Goal: Task Accomplishment & Management: Complete application form

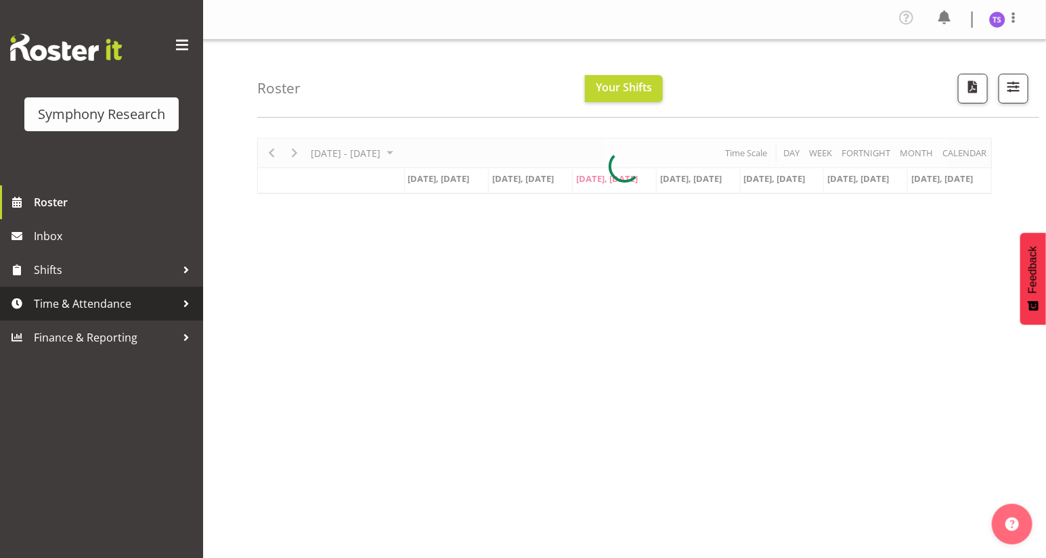
click at [82, 303] on span "Time & Attendance" at bounding box center [105, 304] width 142 height 20
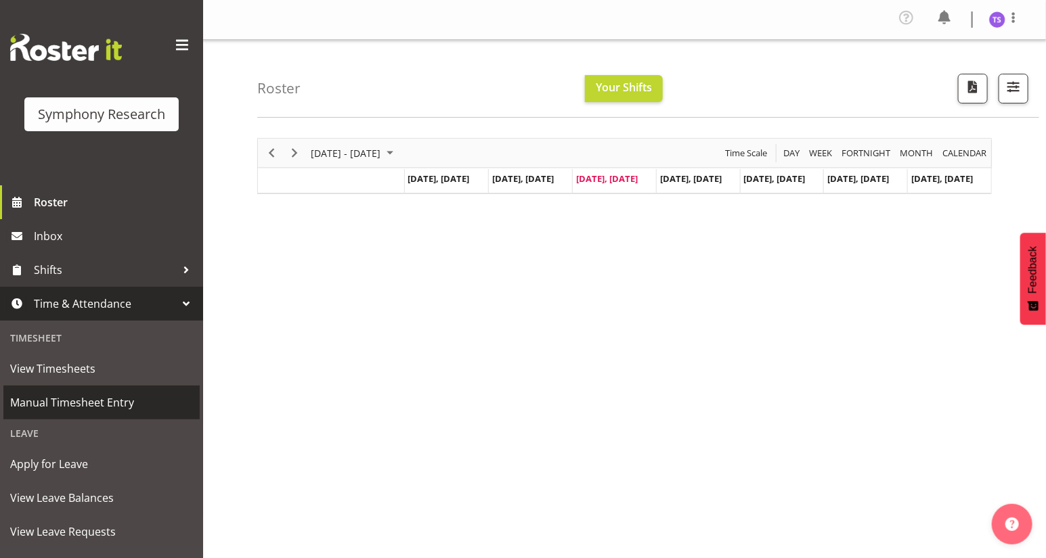
click at [118, 401] on span "Manual Timesheet Entry" at bounding box center [101, 403] width 183 height 20
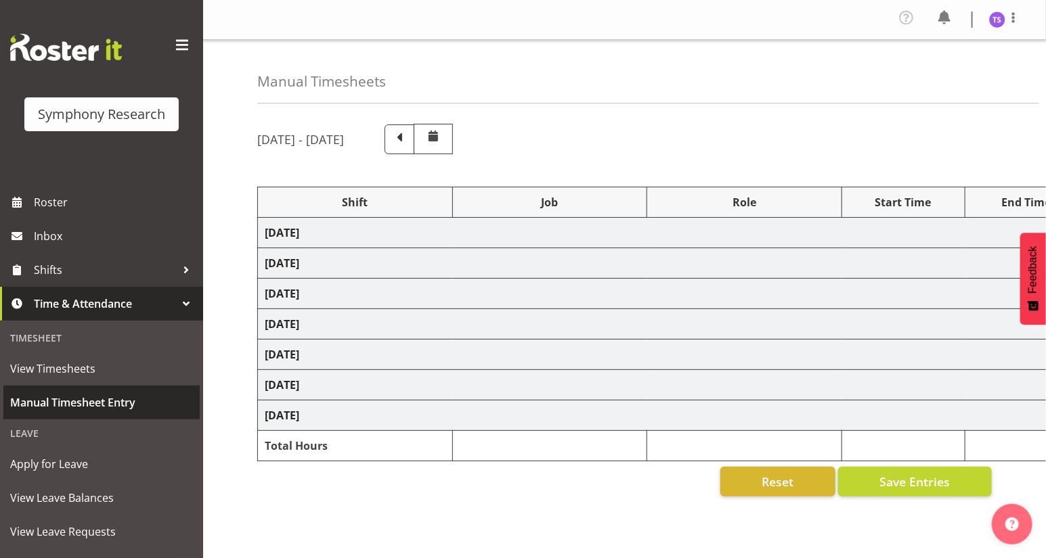
select select "32690"
select select "9636"
select select "47"
select select "81297"
select select "10587"
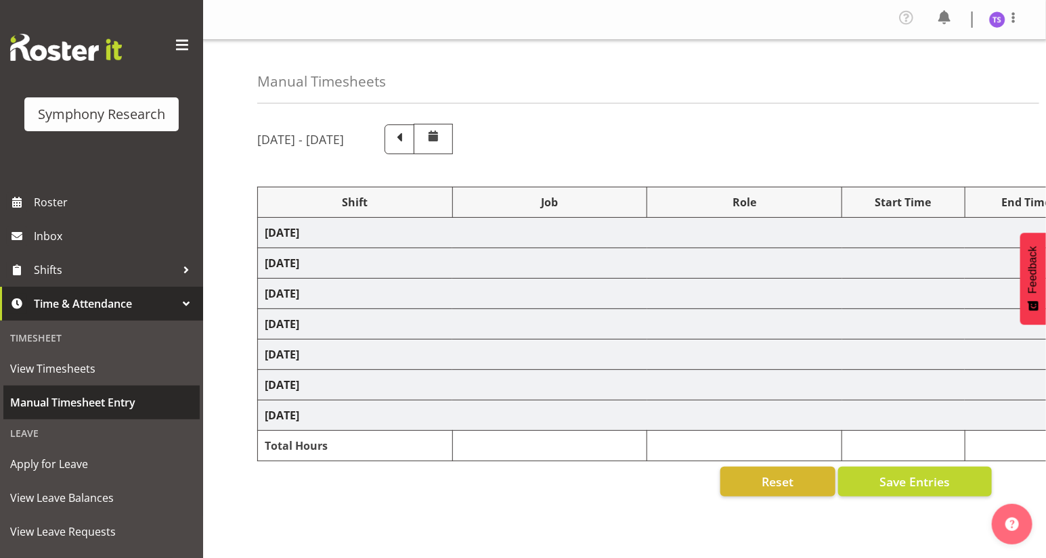
select select "81297"
select select "10587"
select select "47"
select select "32690"
select select "9636"
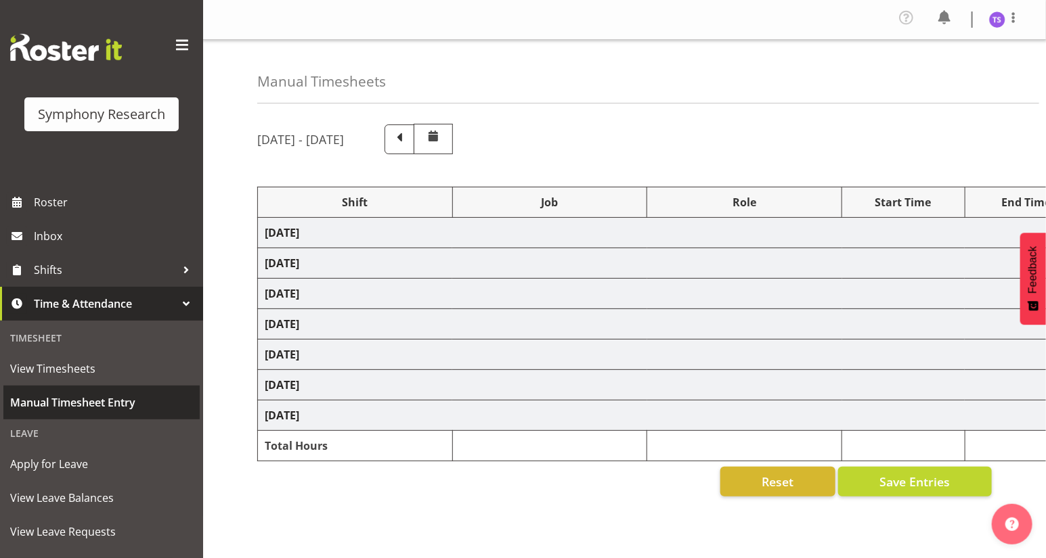
select select "47"
select select "32690"
select select "9636"
select select "47"
select select "32690"
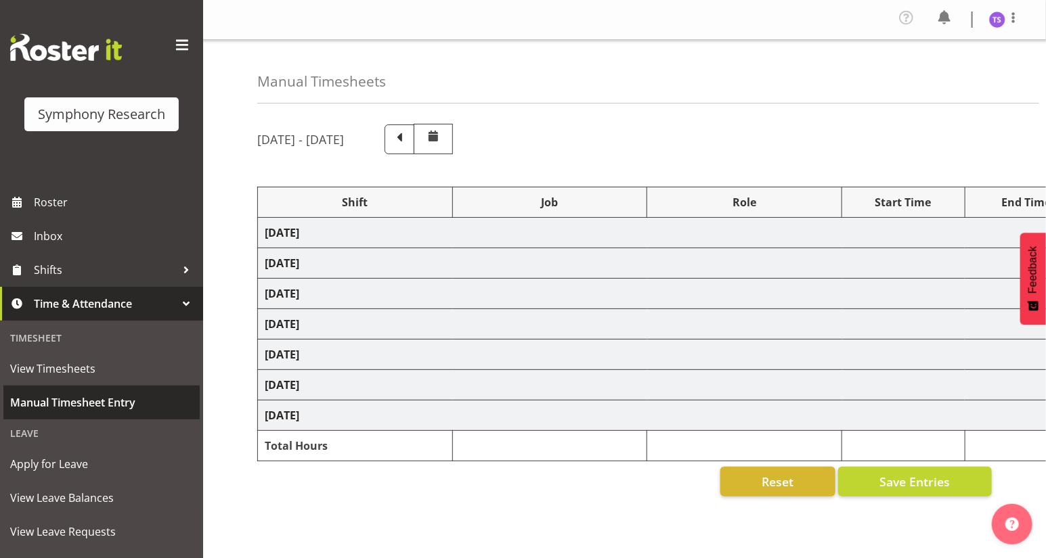
select select "9636"
select select "47"
select select "41604"
select select "10527"
select select "47"
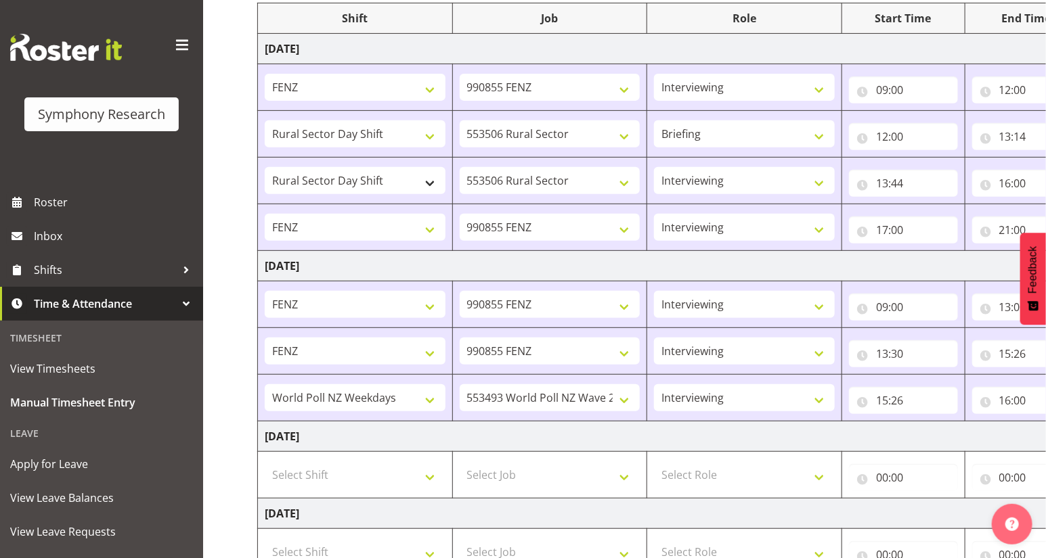
scroll to position [307, 0]
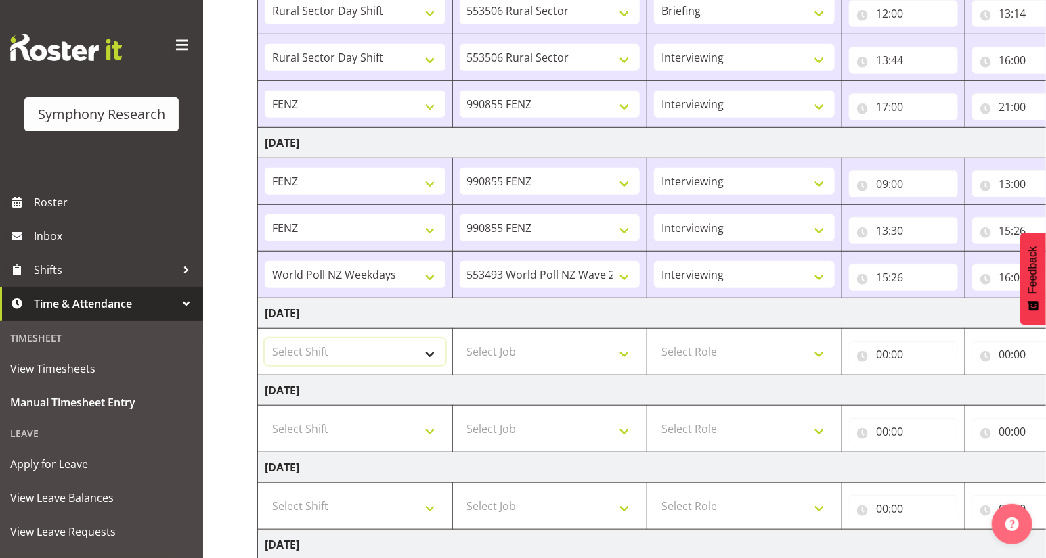
click at [426, 352] on select "Select Shift !!Weekend Residential (Roster IT Shift Label) *Business 9/10am ~ 4…" at bounding box center [355, 351] width 181 height 27
select select "32690"
click at [265, 338] on select "Select Shift !!Weekend Residential (Roster IT Shift Label) *Business 9/10am ~ 4…" at bounding box center [355, 351] width 181 height 27
click at [619, 351] on select "Select Job 550060 IF Admin 553492 World Poll Aus Wave 2 Main 2025 553493 World …" at bounding box center [550, 351] width 181 height 27
select select "9636"
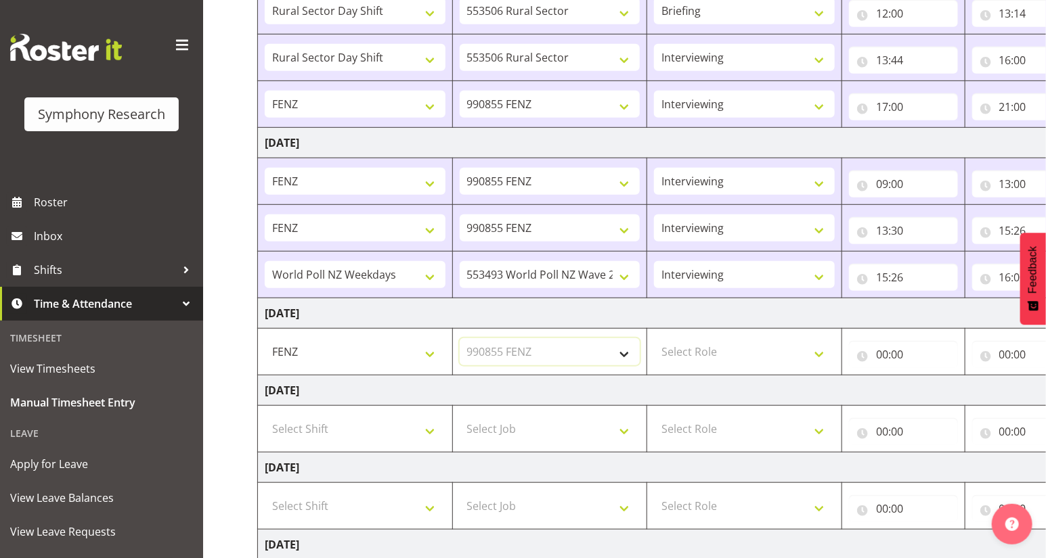
click at [460, 338] on select "Select Job 550060 IF Admin 553492 World Poll Aus Wave 2 Main 2025 553493 World …" at bounding box center [550, 351] width 181 height 27
click at [820, 354] on select "Select Role Briefing Interviewing" at bounding box center [744, 351] width 181 height 27
select select "47"
click at [654, 338] on select "Select Role Briefing Interviewing" at bounding box center [744, 351] width 181 height 27
click at [882, 353] on input "00:00" at bounding box center [903, 354] width 109 height 27
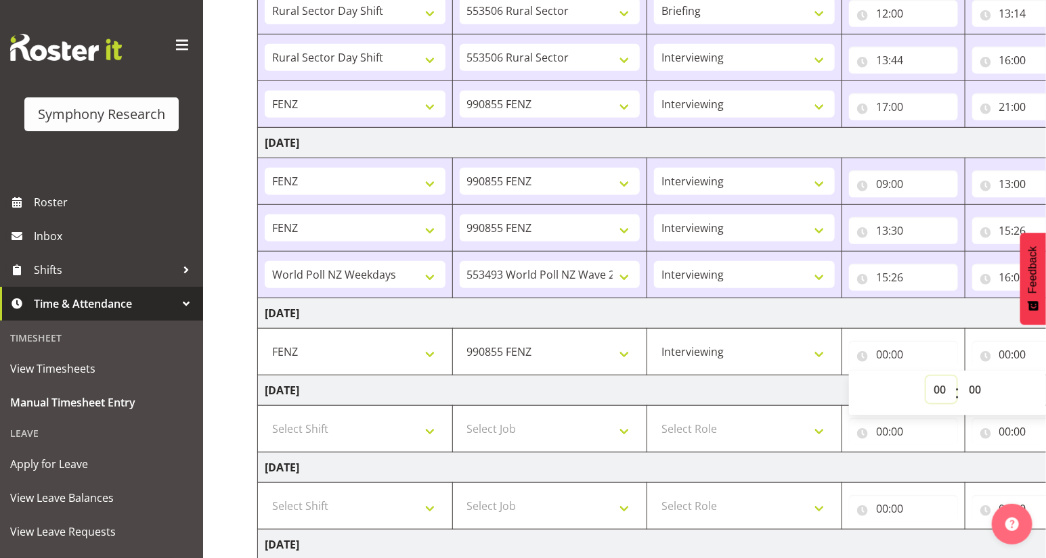
click at [932, 385] on select "00 01 02 03 04 05 06 07 08 09 10 11 12 13 14 15 16 17 18 19 20 21 22 23" at bounding box center [941, 389] width 30 height 27
select select "9"
click at [926, 376] on select "00 01 02 03 04 05 06 07 08 09 10 11 12 13 14 15 16 17 18 19 20 21 22 23" at bounding box center [941, 389] width 30 height 27
type input "09:00"
click at [1010, 361] on input "00:00" at bounding box center [1026, 354] width 109 height 27
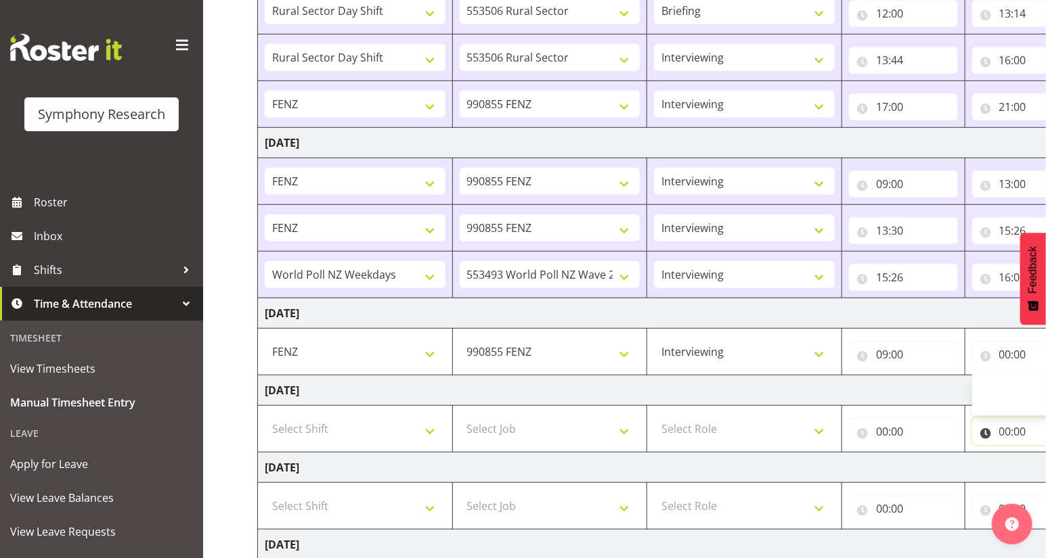
click at [1001, 428] on input "00:00" at bounding box center [1026, 431] width 109 height 27
click at [1002, 430] on input "00:00" at bounding box center [1026, 431] width 109 height 27
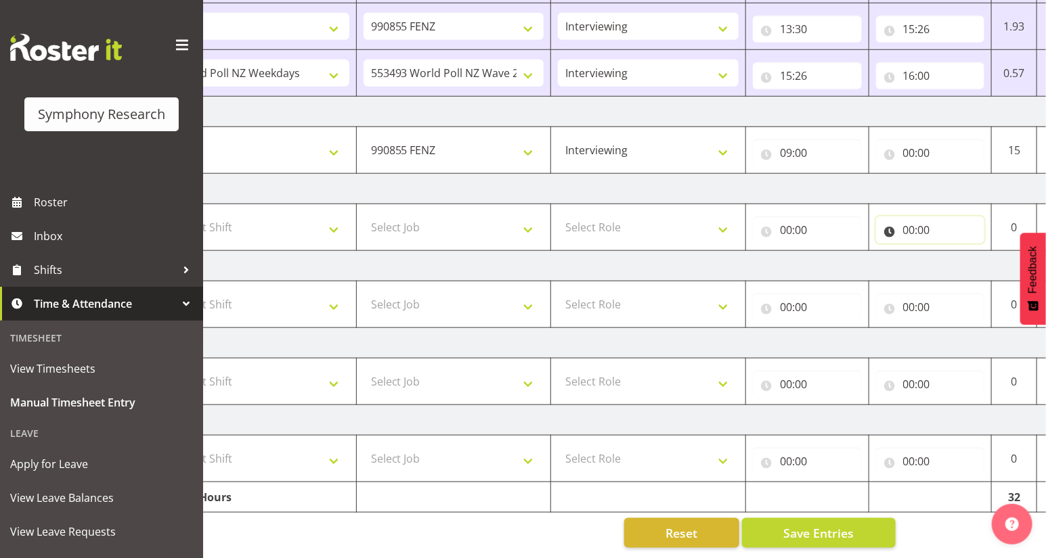
scroll to position [0, 158]
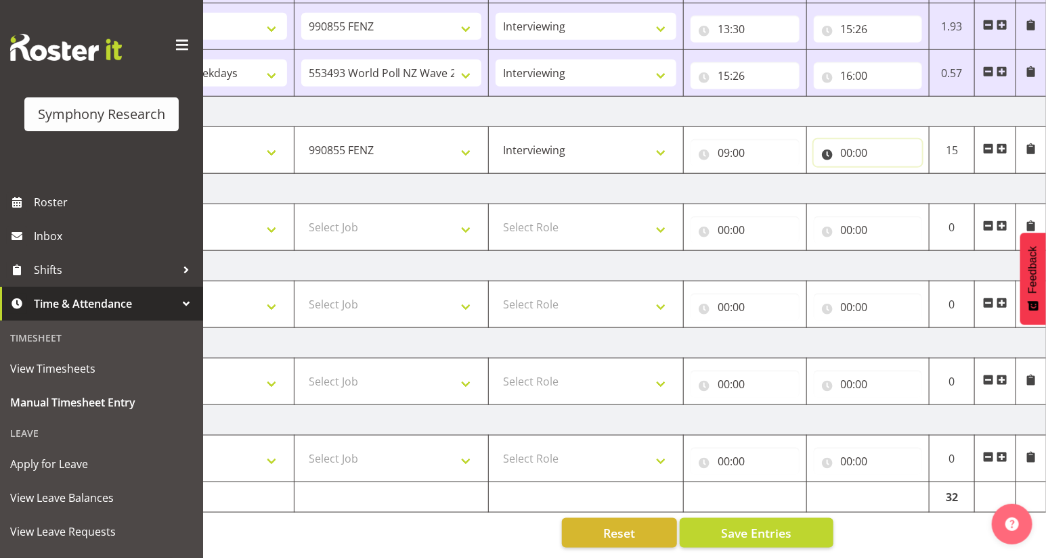
click at [842, 148] on input "00:00" at bounding box center [868, 152] width 109 height 27
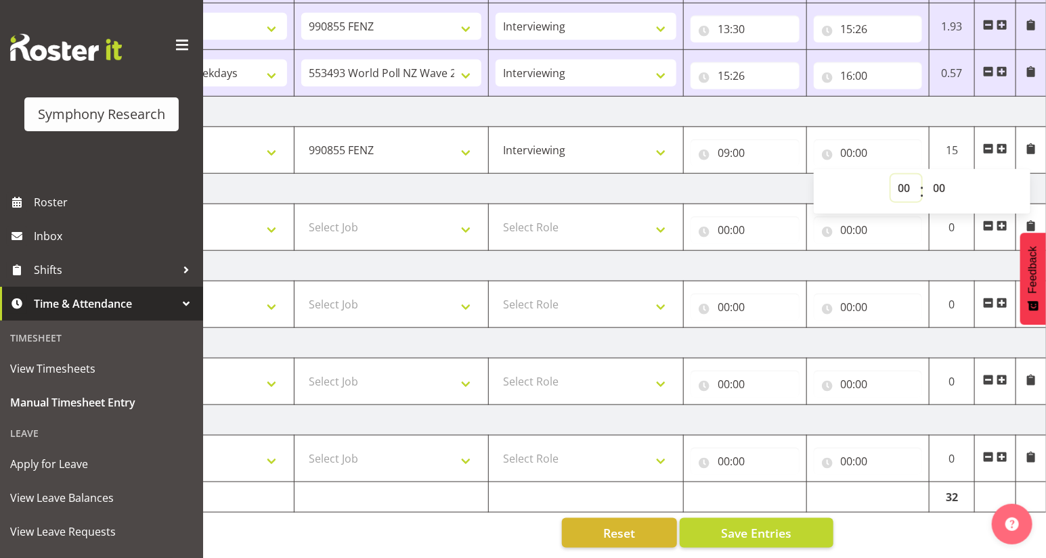
click at [901, 183] on select "00 01 02 03 04 05 06 07 08 09 10 11 12 13 14 15 16 17 18 19 20 21 22 23" at bounding box center [906, 188] width 30 height 27
select select "11"
click at [891, 175] on select "00 01 02 03 04 05 06 07 08 09 10 11 12 13 14 15 16 17 18 19 20 21 22 23" at bounding box center [906, 188] width 30 height 27
type input "11:00"
click at [937, 185] on select "00 01 02 03 04 05 06 07 08 09 10 11 12 13 14 15 16 17 18 19 20 21 22 23 24 25 2…" at bounding box center [941, 188] width 30 height 27
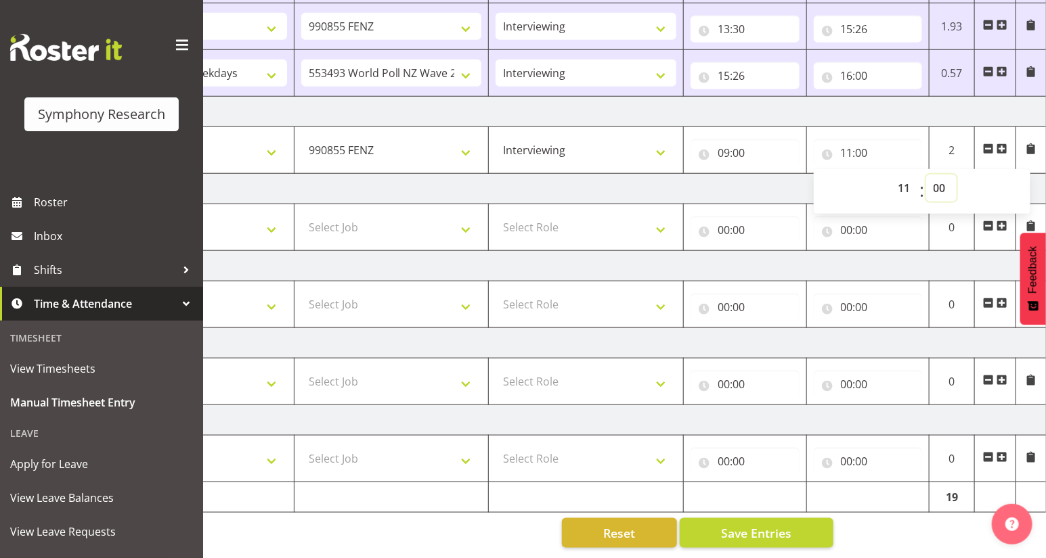
select select "16"
click at [926, 175] on select "00 01 02 03 04 05 06 07 08 09 10 11 12 13 14 15 16 17 18 19 20 21 22 23 24 25 2…" at bounding box center [941, 188] width 30 height 27
type input "11:16"
click at [1001, 143] on span at bounding box center [1001, 148] width 11 height 11
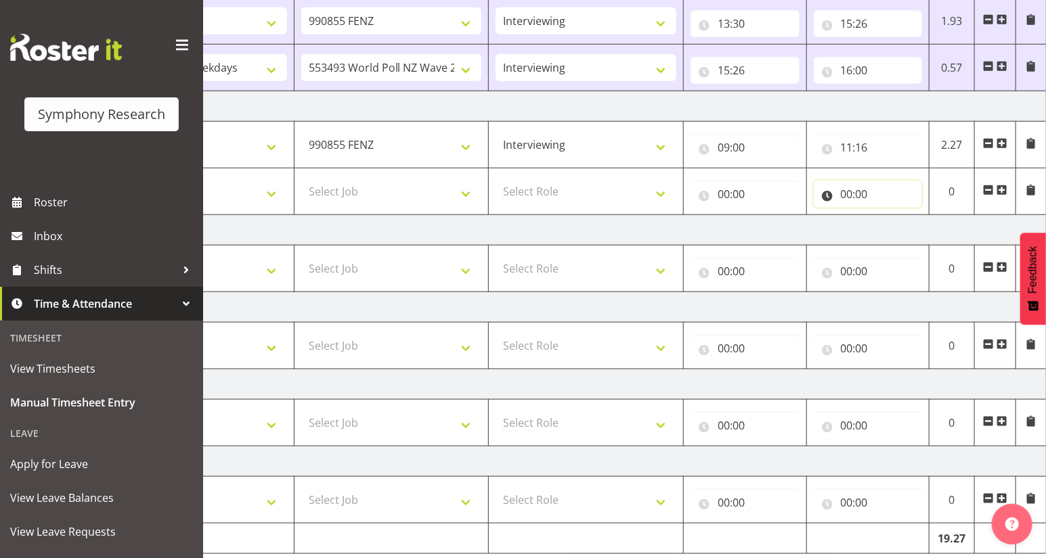
click at [862, 194] on input "00:00" at bounding box center [868, 194] width 109 height 27
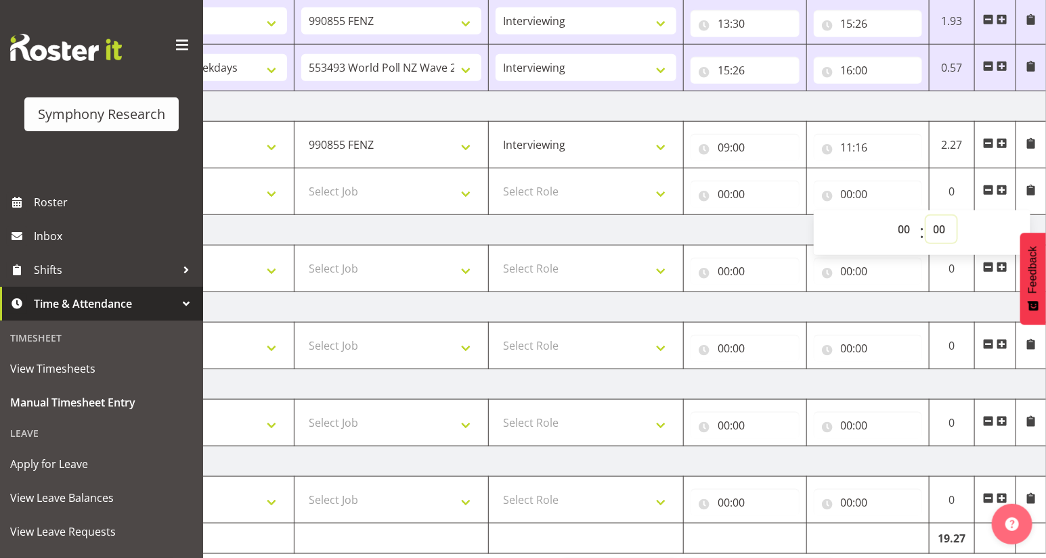
click at [934, 227] on select "00 01 02 03 04 05 06 07 08 09 10 11 12 13 14 15 16 17 18 19 20 21 22 23 24 25 2…" at bounding box center [941, 229] width 30 height 27
select select "55"
click at [926, 216] on select "00 01 02 03 04 05 06 07 08 09 10 11 12 13 14 15 16 17 18 19 20 21 22 23 24 25 2…" at bounding box center [941, 229] width 30 height 27
type input "00:55"
click at [843, 190] on input "00:55" at bounding box center [868, 194] width 109 height 27
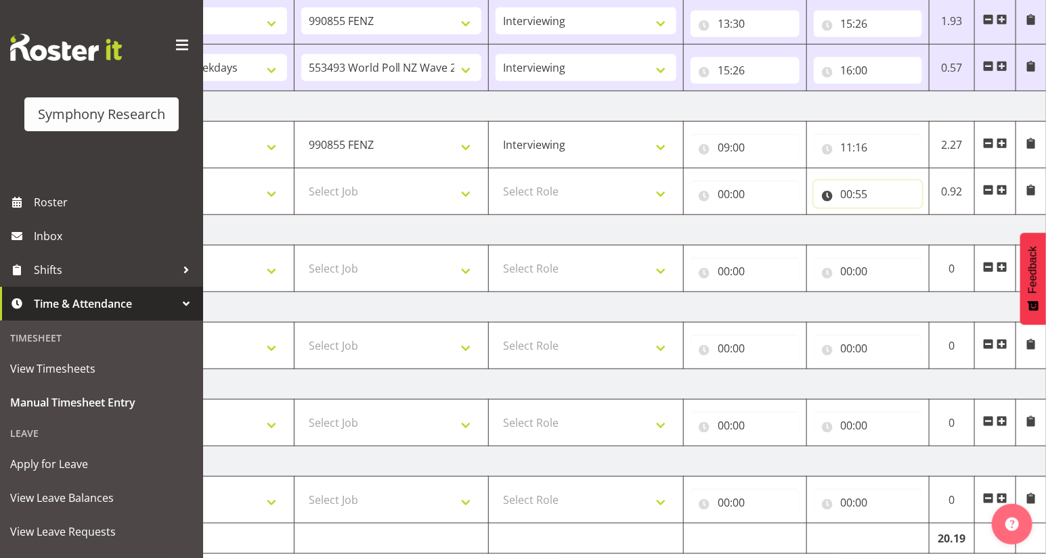
click at [847, 196] on input "00:55" at bounding box center [868, 194] width 109 height 27
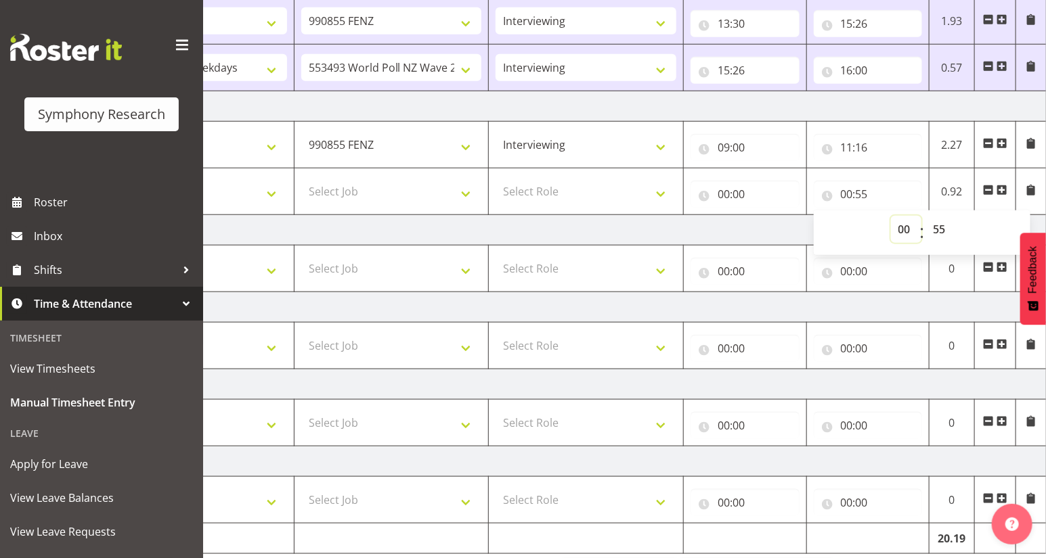
click at [901, 229] on select "00 01 02 03 04 05 06 07 08 09 10 11 12 13 14 15 16 17 18 19 20 21 22 23" at bounding box center [906, 229] width 30 height 27
select select "12"
click at [891, 216] on select "00 01 02 03 04 05 06 07 08 09 10 11 12 13 14 15 16 17 18 19 20 21 22 23" at bounding box center [906, 229] width 30 height 27
type input "12:55"
click at [740, 196] on input "00:00" at bounding box center [744, 194] width 109 height 27
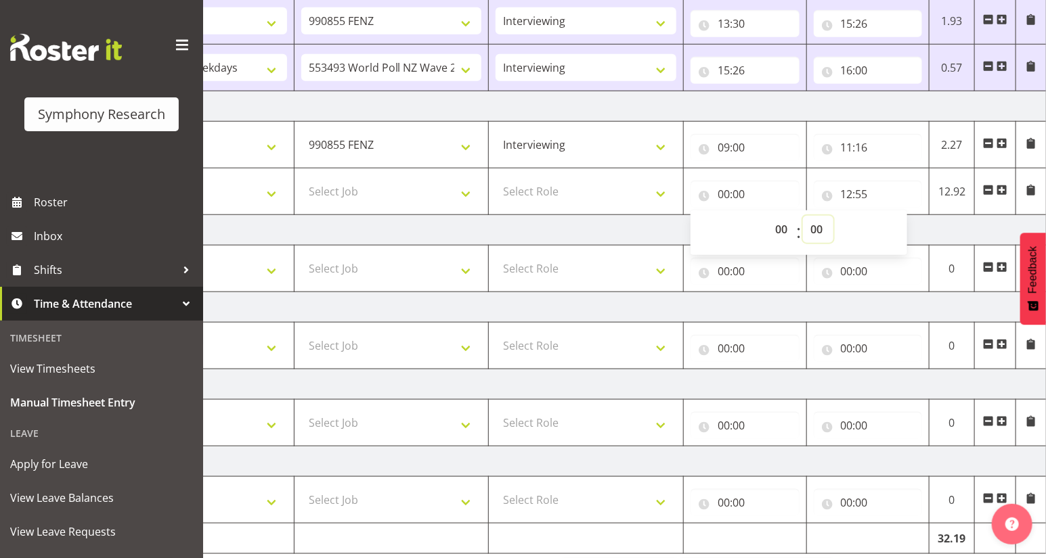
click at [816, 229] on select "00 01 02 03 04 05 06 07 08 09 10 11 12 13 14 15 16 17 18 19 20 21 22 23 24 25 2…" at bounding box center [818, 229] width 30 height 27
select select "16"
click at [803, 216] on select "00 01 02 03 04 05 06 07 08 09 10 11 12 13 14 15 16 17 18 19 20 21 22 23 24 25 2…" at bounding box center [818, 229] width 30 height 27
type input "00:16"
click at [720, 194] on input "00:16" at bounding box center [744, 194] width 109 height 27
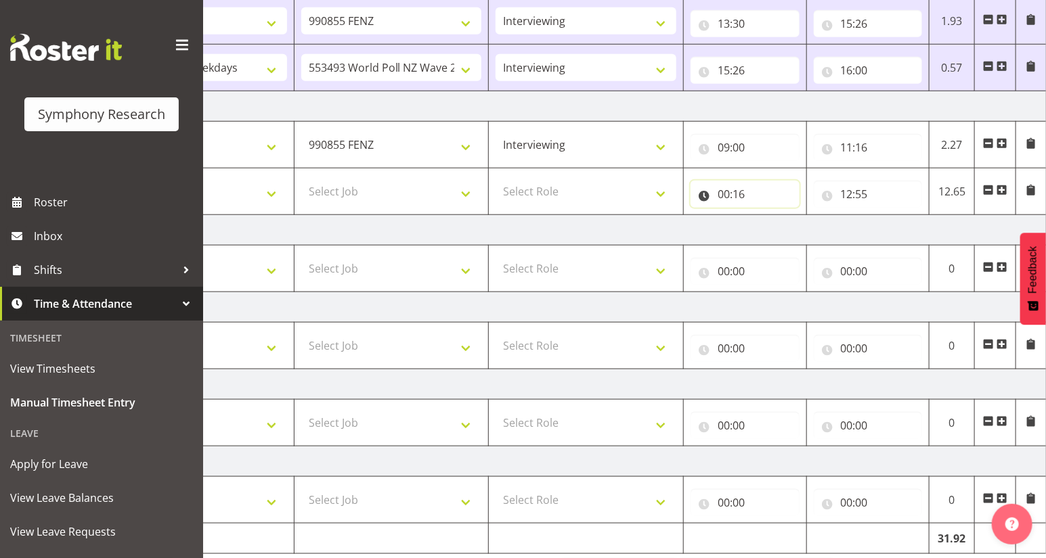
click at [719, 197] on input "00:16" at bounding box center [744, 194] width 109 height 27
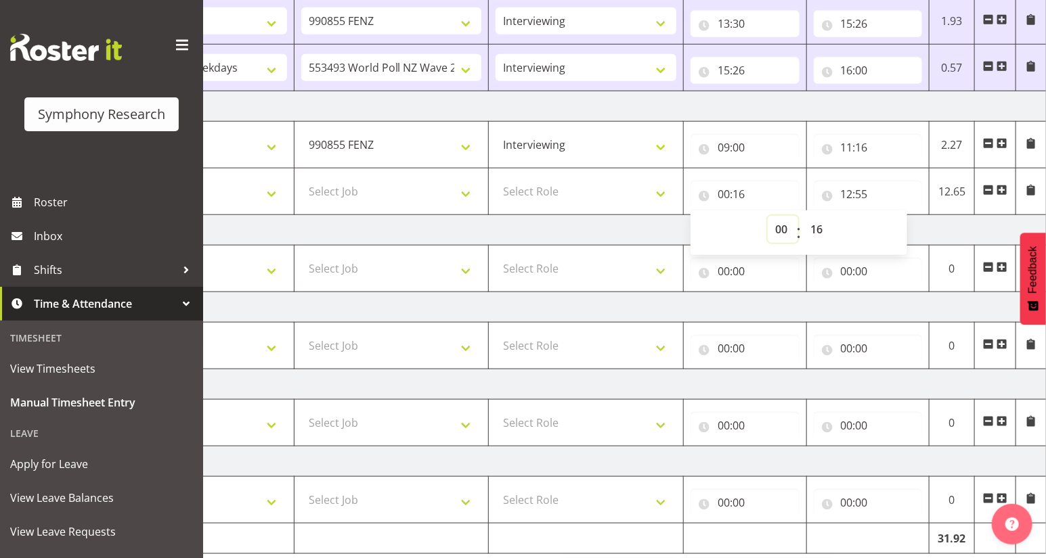
click at [776, 229] on select "00 01 02 03 04 05 06 07 08 09 10 11 12 13 14 15 16 17 18 19 20 21 22 23" at bounding box center [782, 229] width 30 height 27
select select "11"
click at [767, 216] on select "00 01 02 03 04 05 06 07 08 09 10 11 12 13 14 15 16 17 18 19 20 21 22 23" at bounding box center [782, 229] width 30 height 27
type input "11:16"
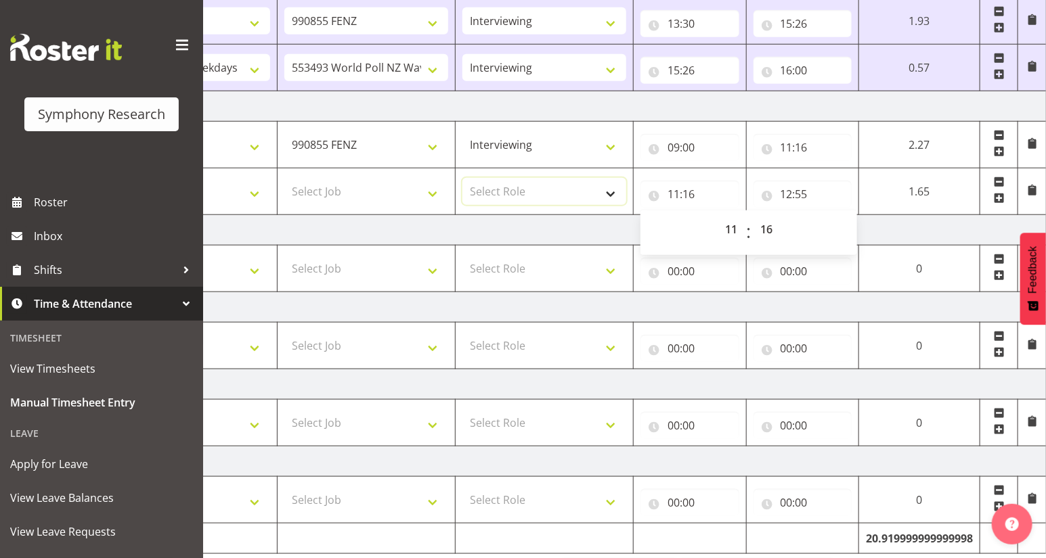
click at [604, 193] on select "Select Role Briefing Interviewing" at bounding box center [544, 191] width 164 height 27
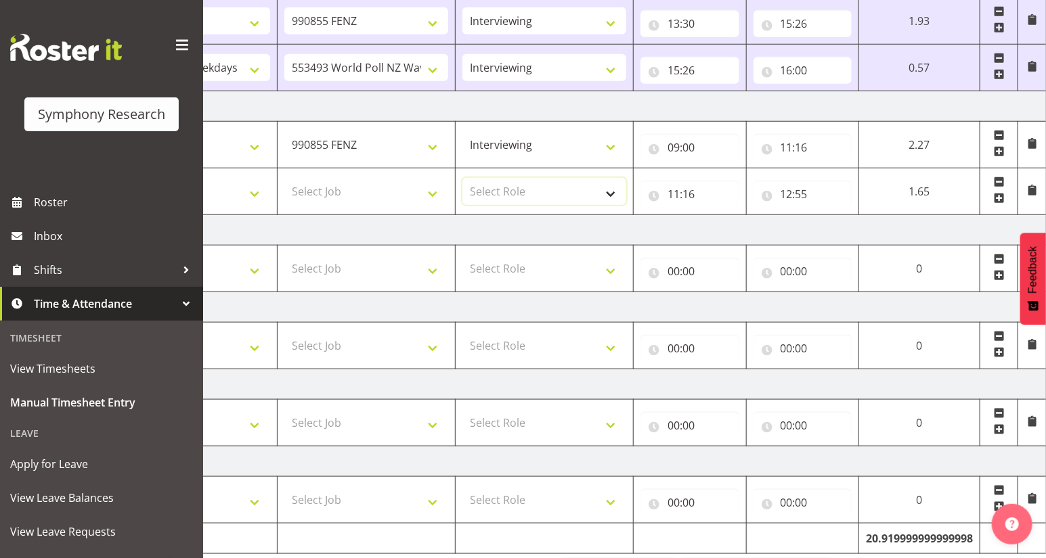
select select "47"
click at [462, 178] on select "Select Role Briefing Interviewing" at bounding box center [544, 191] width 164 height 27
click at [432, 196] on select "Select Job 550060 IF Admin 553492 World Poll Aus Wave 2 Main 2025 553493 World …" at bounding box center [366, 191] width 164 height 27
select select "10587"
click at [284, 178] on select "Select Job 550060 IF Admin 553492 World Poll Aus Wave 2 Main 2025 553493 World …" at bounding box center [366, 191] width 164 height 27
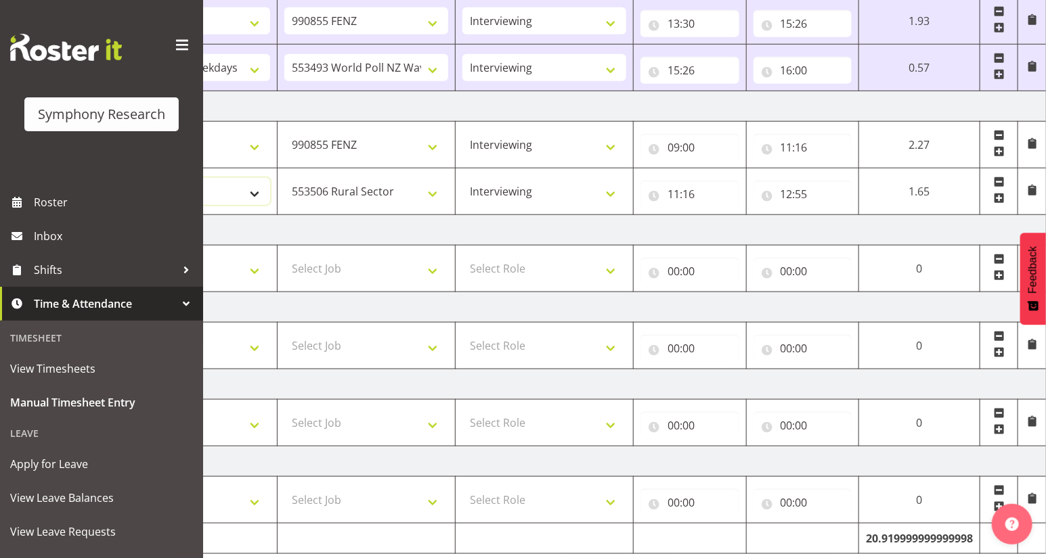
click at [251, 191] on select "Select Shift !!Weekend Residential (Roster IT Shift Label) *Business 9/10am ~ 4…" at bounding box center [188, 191] width 164 height 27
select select "81297"
click at [106, 178] on select "Select Shift !!Weekend Residential (Roster IT Shift Label) *Business 9/10am ~ 4…" at bounding box center [188, 191] width 164 height 27
click at [998, 196] on span at bounding box center [999, 198] width 11 height 11
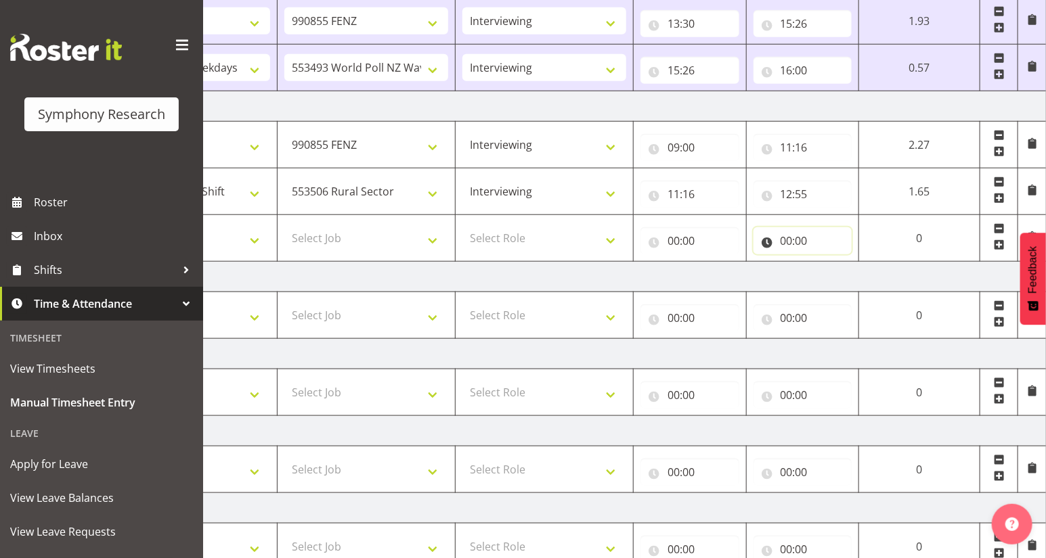
click at [784, 246] on input "00:00" at bounding box center [802, 240] width 99 height 27
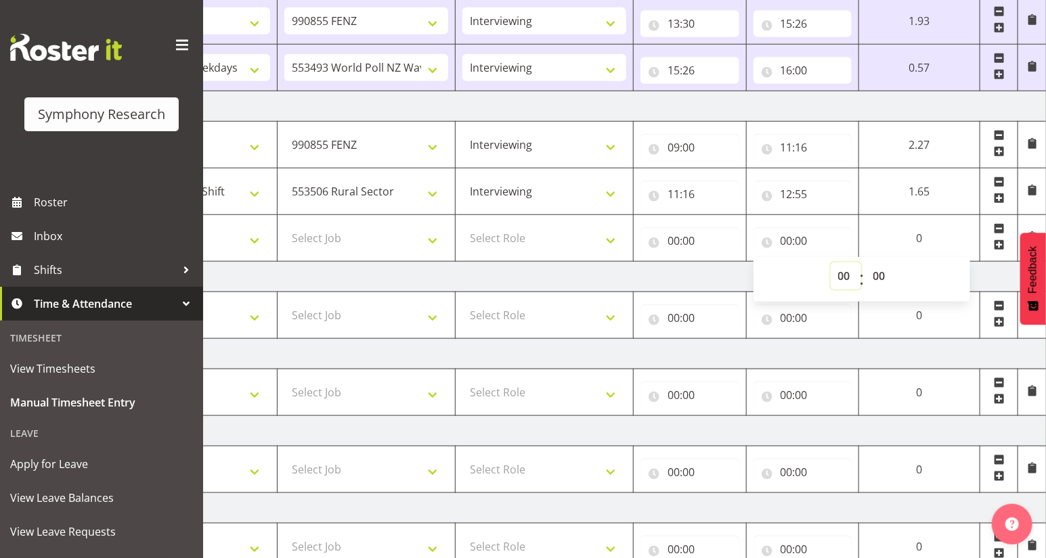
click at [844, 284] on select "00 01 02 03 04 05 06 07 08 09 10 11 12 13 14 15 16 17 18 19 20 21 22 23" at bounding box center [845, 276] width 30 height 27
select select "13"
click at [861, 263] on select "00 01 02 03 04 05 06 07 08 09 10 11 12 13 14 15 16 17 18 19 20 21 22 23" at bounding box center [845, 276] width 30 height 27
type input "13:00"
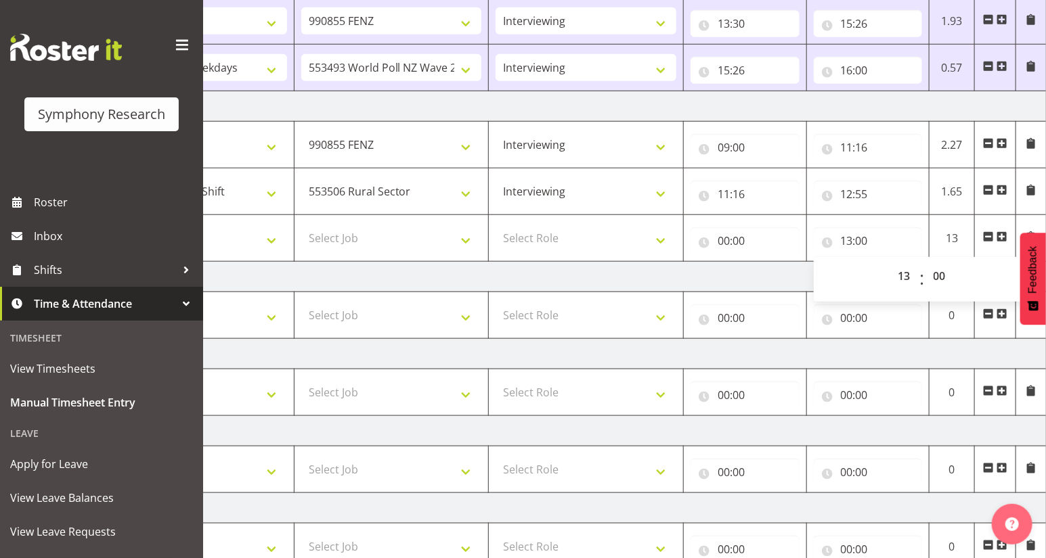
click at [726, 252] on td "00:00 00 01 02 03 04 05 06 07 08 09 10 11 12 13 14 15 16 17 18 19 20 21 22 23 :…" at bounding box center [745, 238] width 123 height 47
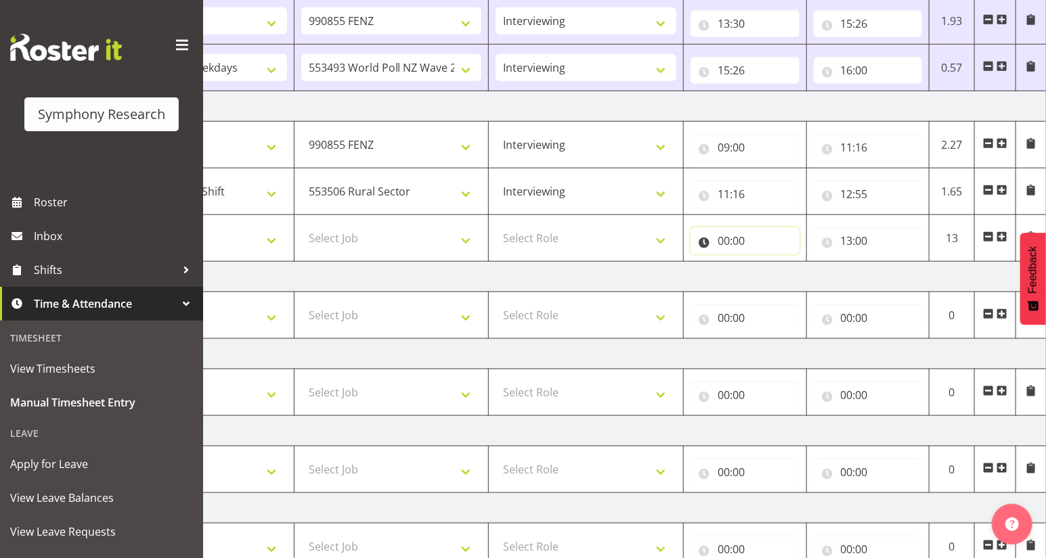
click at [726, 246] on input "00:00" at bounding box center [744, 240] width 109 height 27
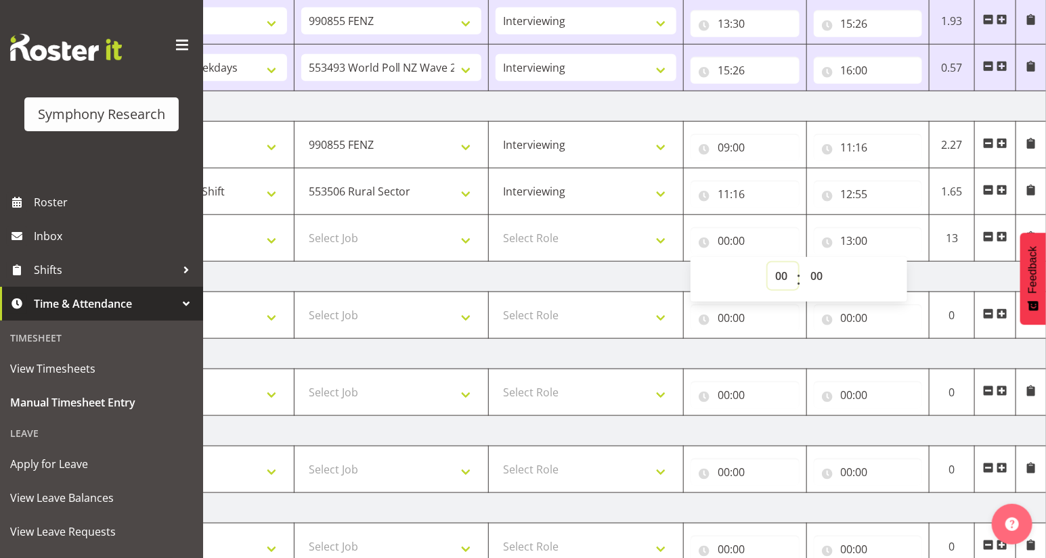
click at [776, 277] on select "00 01 02 03 04 05 06 07 08 09 10 11 12 13 14 15 16 17 18 19 20 21 22 23" at bounding box center [782, 276] width 30 height 27
select select "12"
click at [767, 263] on select "00 01 02 03 04 05 06 07 08 09 10 11 12 13 14 15 16 17 18 19 20 21 22 23" at bounding box center [782, 276] width 30 height 27
type input "12:00"
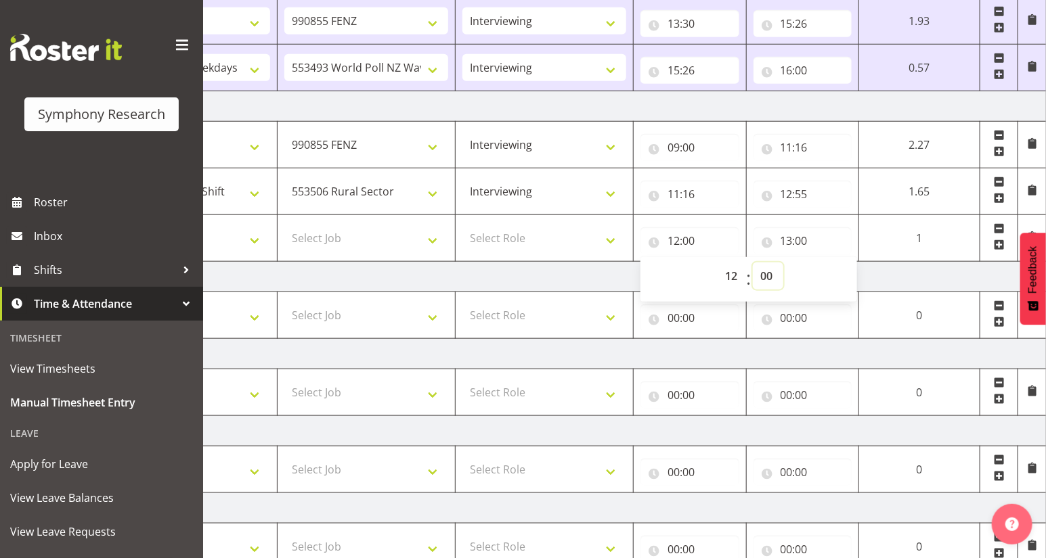
click at [765, 280] on select "00 01 02 03 04 05 06 07 08 09 10 11 12 13 14 15 16 17 18 19 20 21 22 23 24 25 2…" at bounding box center [768, 276] width 30 height 27
select select "55"
click at [753, 263] on select "00 01 02 03 04 05 06 07 08 09 10 11 12 13 14 15 16 17 18 19 20 21 22 23 24 25 2…" at bounding box center [768, 276] width 30 height 27
type input "12:55"
click at [609, 245] on select "Select Role Briefing Interviewing" at bounding box center [544, 238] width 164 height 27
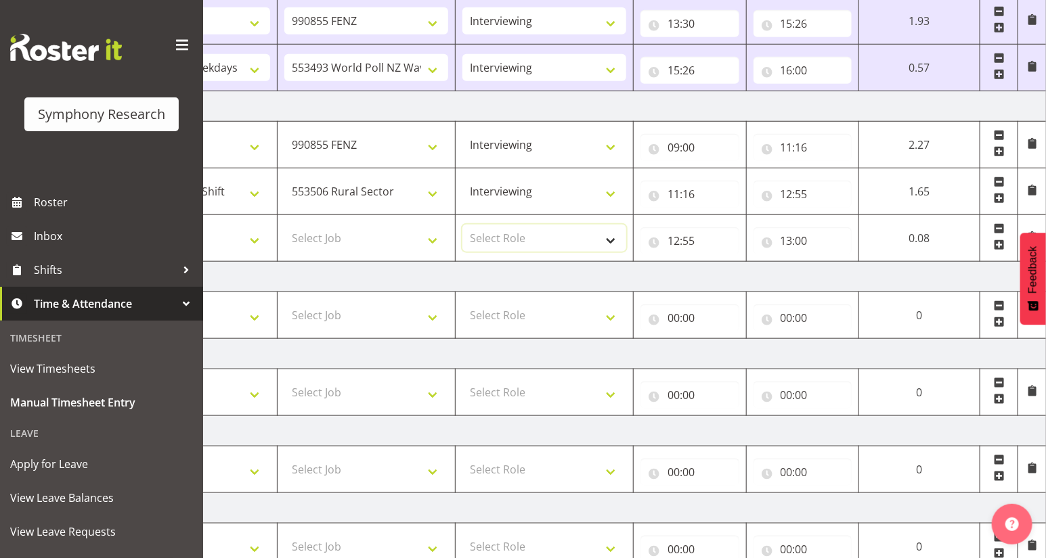
select select "47"
click at [462, 225] on select "Select Role Briefing Interviewing" at bounding box center [544, 238] width 164 height 27
click at [430, 241] on select "Select Job 550060 IF Admin 553492 World Poll Aus Wave 2 Main 2025 553493 World …" at bounding box center [366, 238] width 164 height 27
select select "9636"
click at [284, 225] on select "Select Job 550060 IF Admin 553492 World Poll Aus Wave 2 Main 2025 553493 World …" at bounding box center [366, 238] width 164 height 27
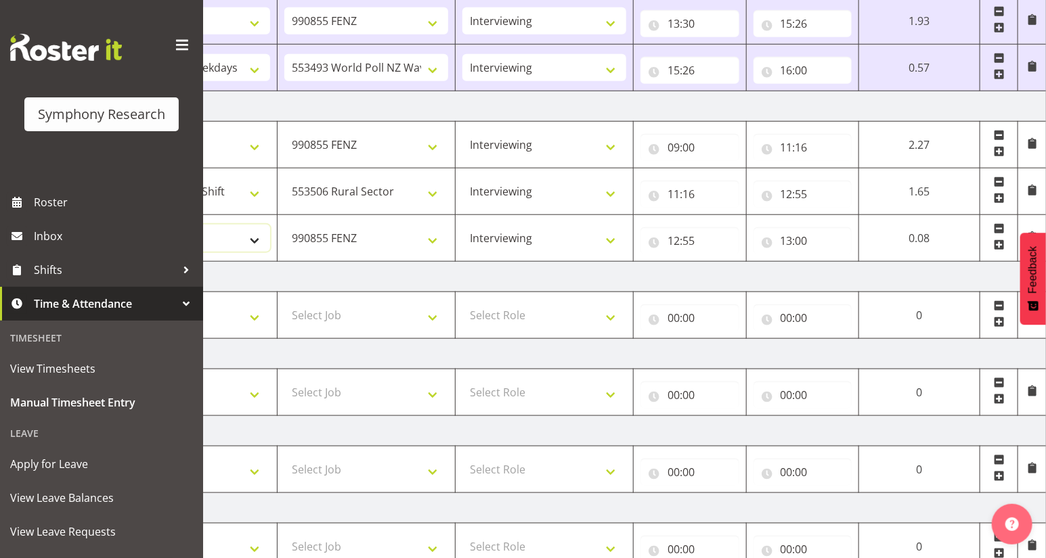
click at [250, 239] on select "Select Shift !!Weekend Residential (Roster IT Shift Label) *Business 9/10am ~ 4…" at bounding box center [188, 238] width 164 height 27
select select "32690"
click at [106, 225] on select "Select Shift !!Weekend Residential (Roster IT Shift Label) *Business 9/10am ~ 4…" at bounding box center [188, 238] width 164 height 27
click at [996, 241] on span at bounding box center [999, 245] width 11 height 11
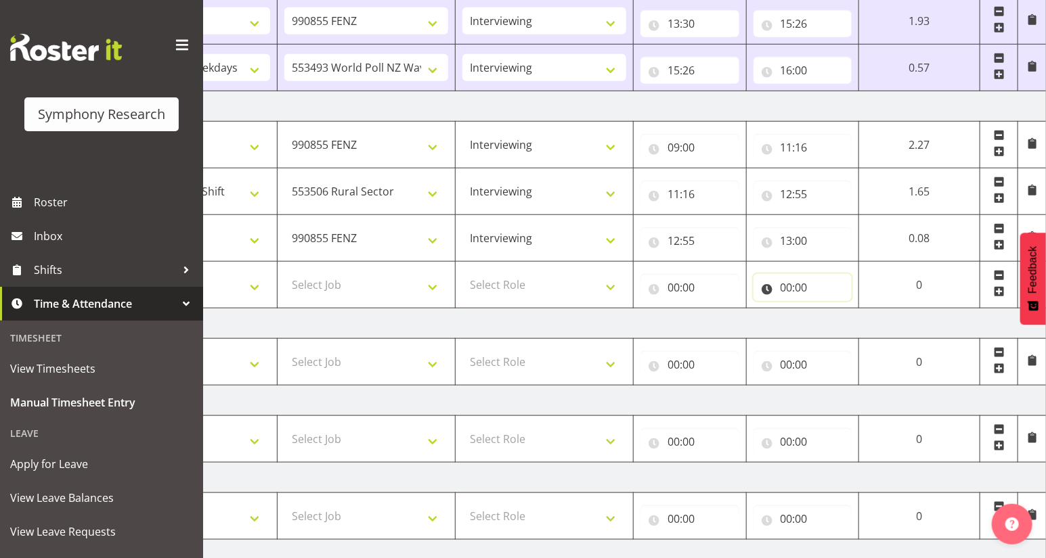
click at [785, 293] on input "00:00" at bounding box center [802, 287] width 99 height 27
click at [842, 328] on select "00 01 02 03 04 05 06 07 08 09 10 11 12 13 14 15 16 17 18 19 20 21 22 23" at bounding box center [845, 322] width 30 height 27
select select "16"
click at [861, 309] on select "00 01 02 03 04 05 06 07 08 09 10 11 12 13 14 15 16 17 18 19 20 21 22 23" at bounding box center [845, 322] width 30 height 27
type input "16:00"
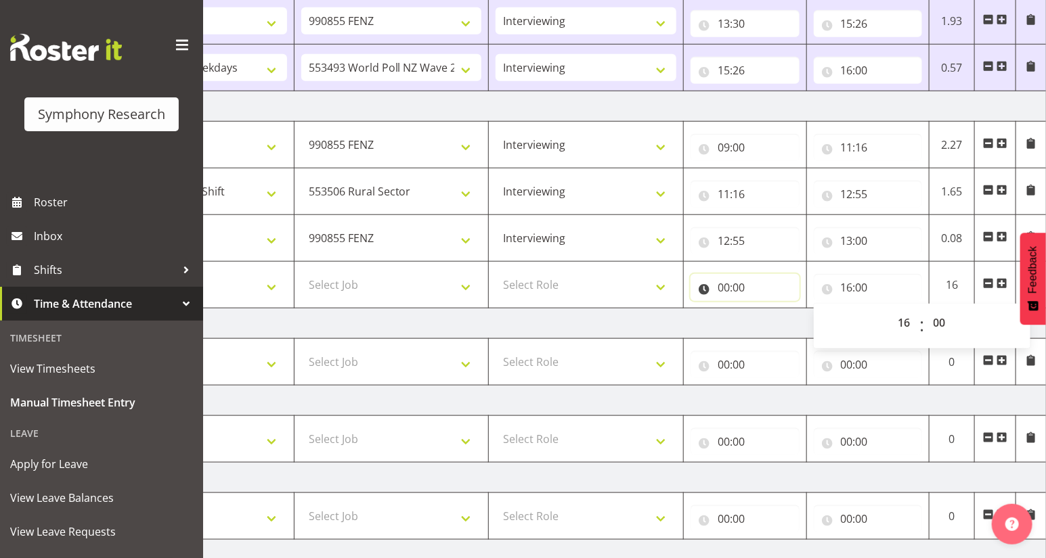
click at [717, 293] on input "00:00" at bounding box center [744, 287] width 109 height 27
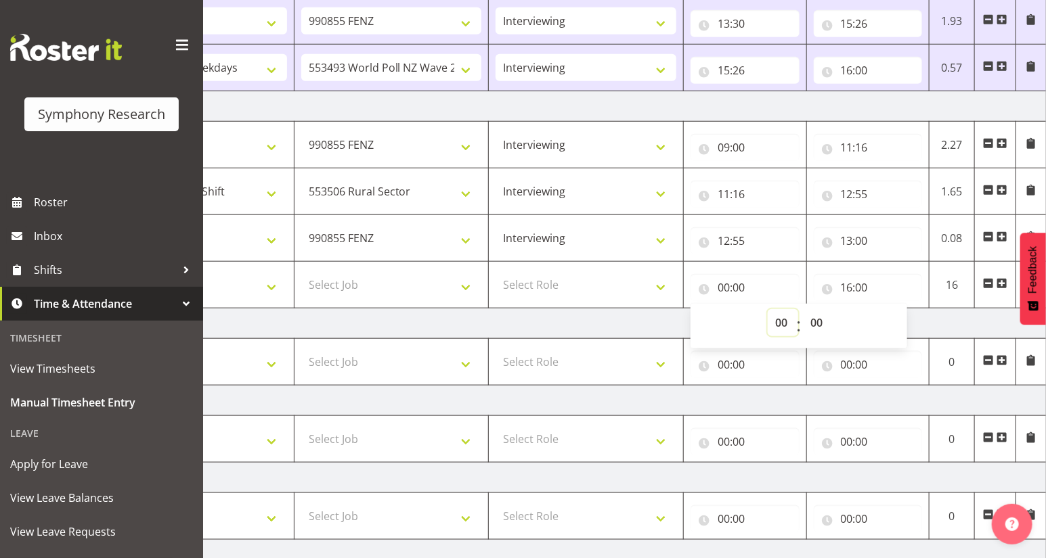
click at [779, 322] on select "00 01 02 03 04 05 06 07 08 09 10 11 12 13 14 15 16 17 18 19 20 21 22 23" at bounding box center [782, 322] width 30 height 27
select select "13"
click at [767, 309] on select "00 01 02 03 04 05 06 07 08 09 10 11 12 13 14 15 16 17 18 19 20 21 22 23" at bounding box center [782, 322] width 30 height 27
type input "13:00"
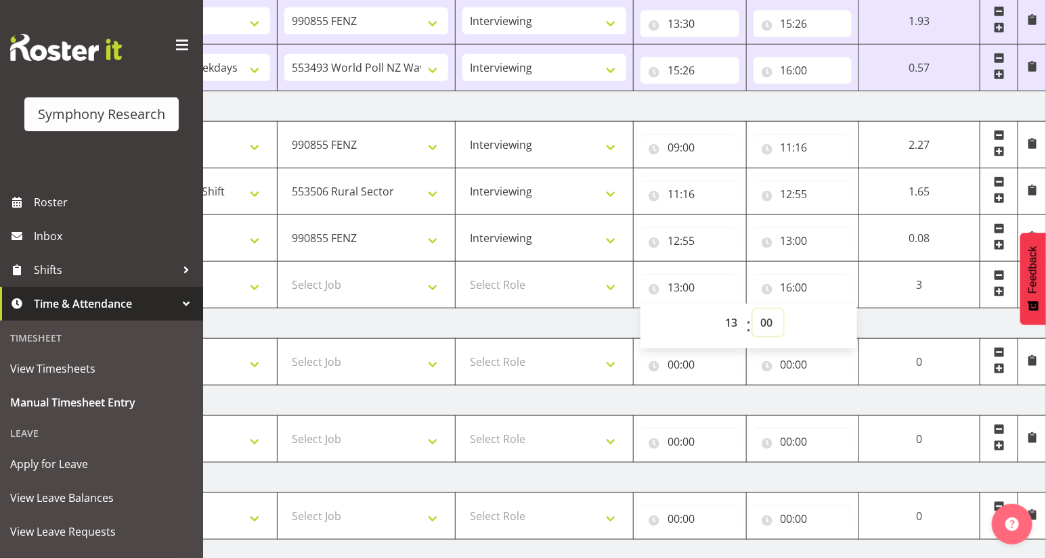
click at [765, 323] on select "00 01 02 03 04 05 06 07 08 09 10 11 12 13 14 15 16 17 18 19 20 21 22 23 24 25 2…" at bounding box center [768, 322] width 30 height 27
select select "30"
click at [753, 309] on select "00 01 02 03 04 05 06 07 08 09 10 11 12 13 14 15 16 17 18 19 20 21 22 23 24 25 2…" at bounding box center [768, 322] width 30 height 27
type input "13:30"
click at [604, 284] on select "Select Role Briefing Interviewing" at bounding box center [544, 284] width 164 height 27
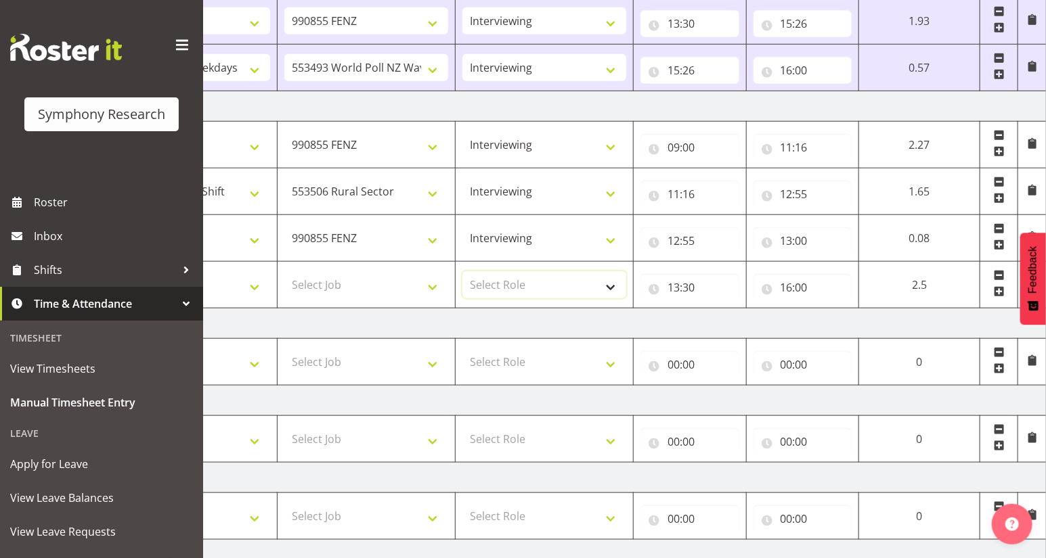
select select "47"
click at [462, 271] on select "Select Role Briefing Interviewing" at bounding box center [544, 284] width 164 height 27
click at [430, 284] on select "Select Job 550060 IF Admin 553492 World Poll Aus Wave 2 Main 2025 553493 World …" at bounding box center [366, 284] width 164 height 27
select select "10587"
click at [284, 271] on select "Select Job 550060 IF Admin 553492 World Poll Aus Wave 2 Main 2025 553493 World …" at bounding box center [366, 284] width 164 height 27
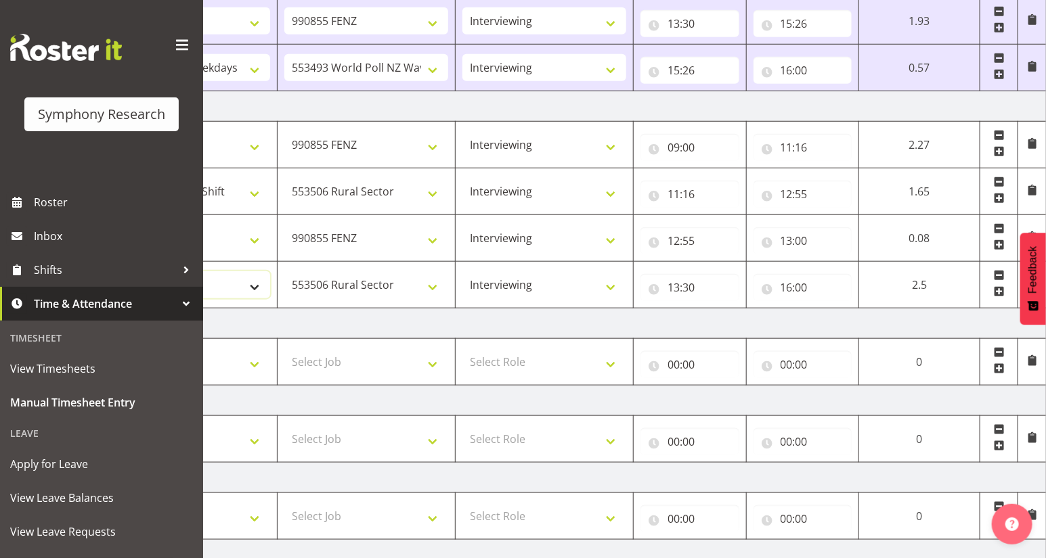
click at [252, 287] on select "Select Shift !!Weekend Residential (Roster IT Shift Label) *Business 9/10am ~ 4…" at bounding box center [188, 284] width 164 height 27
select select "81297"
click at [106, 271] on select "Select Shift !!Weekend Residential (Roster IT Shift Label) *Business 9/10am ~ 4…" at bounding box center [188, 284] width 164 height 27
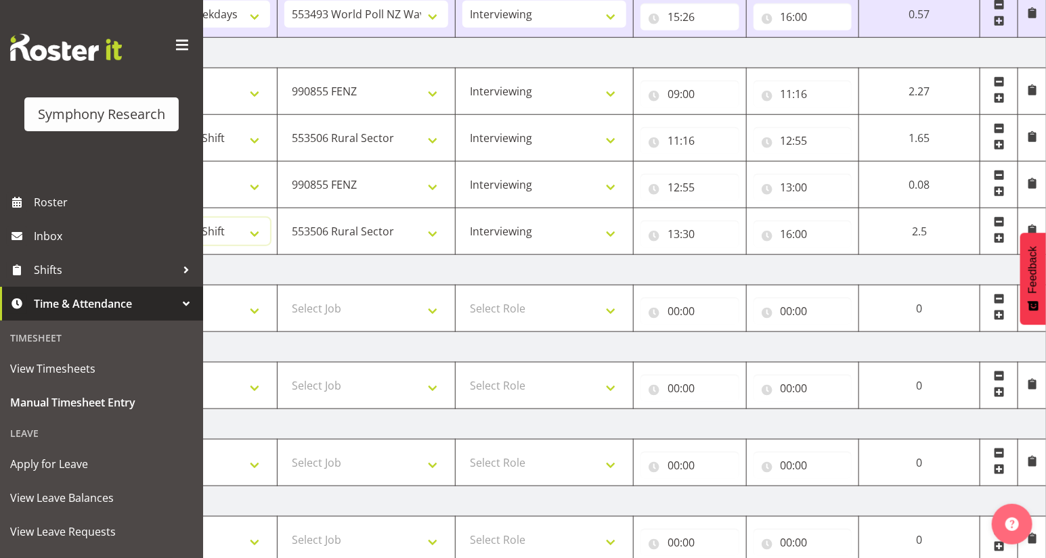
scroll to position [654, 0]
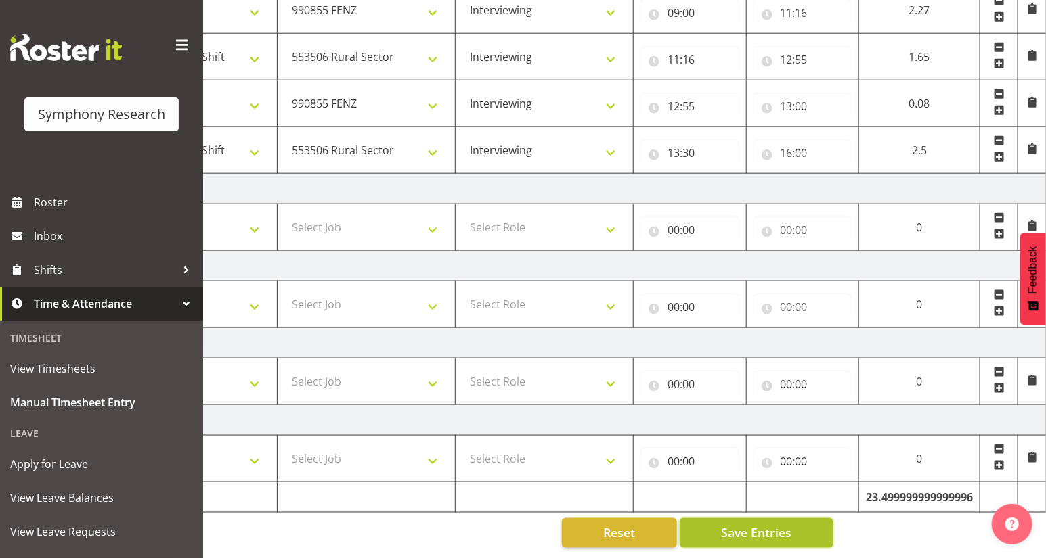
click at [741, 528] on span "Save Entries" at bounding box center [756, 534] width 70 height 18
